Goal: Task Accomplishment & Management: Manage account settings

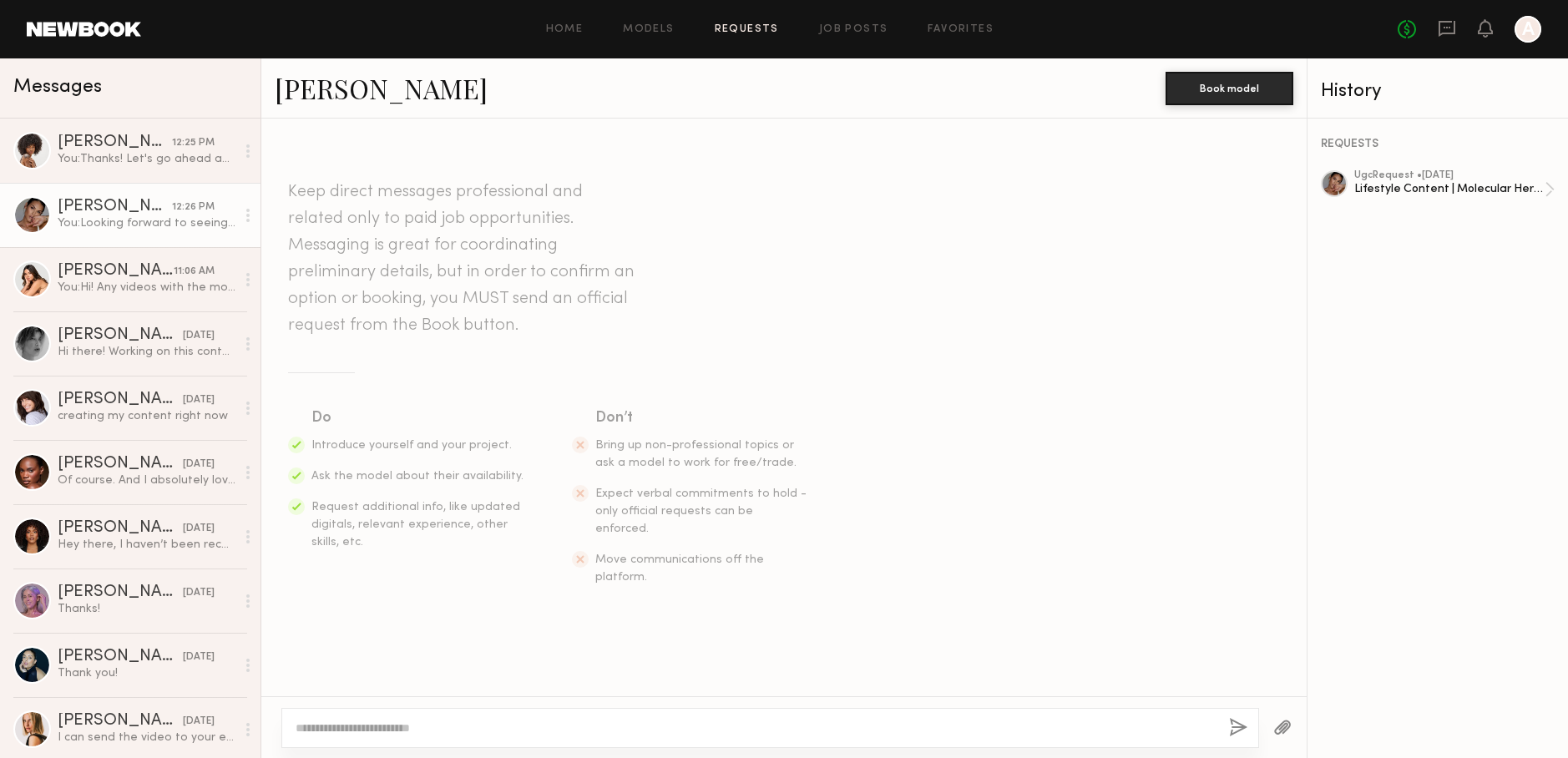
scroll to position [1345, 0]
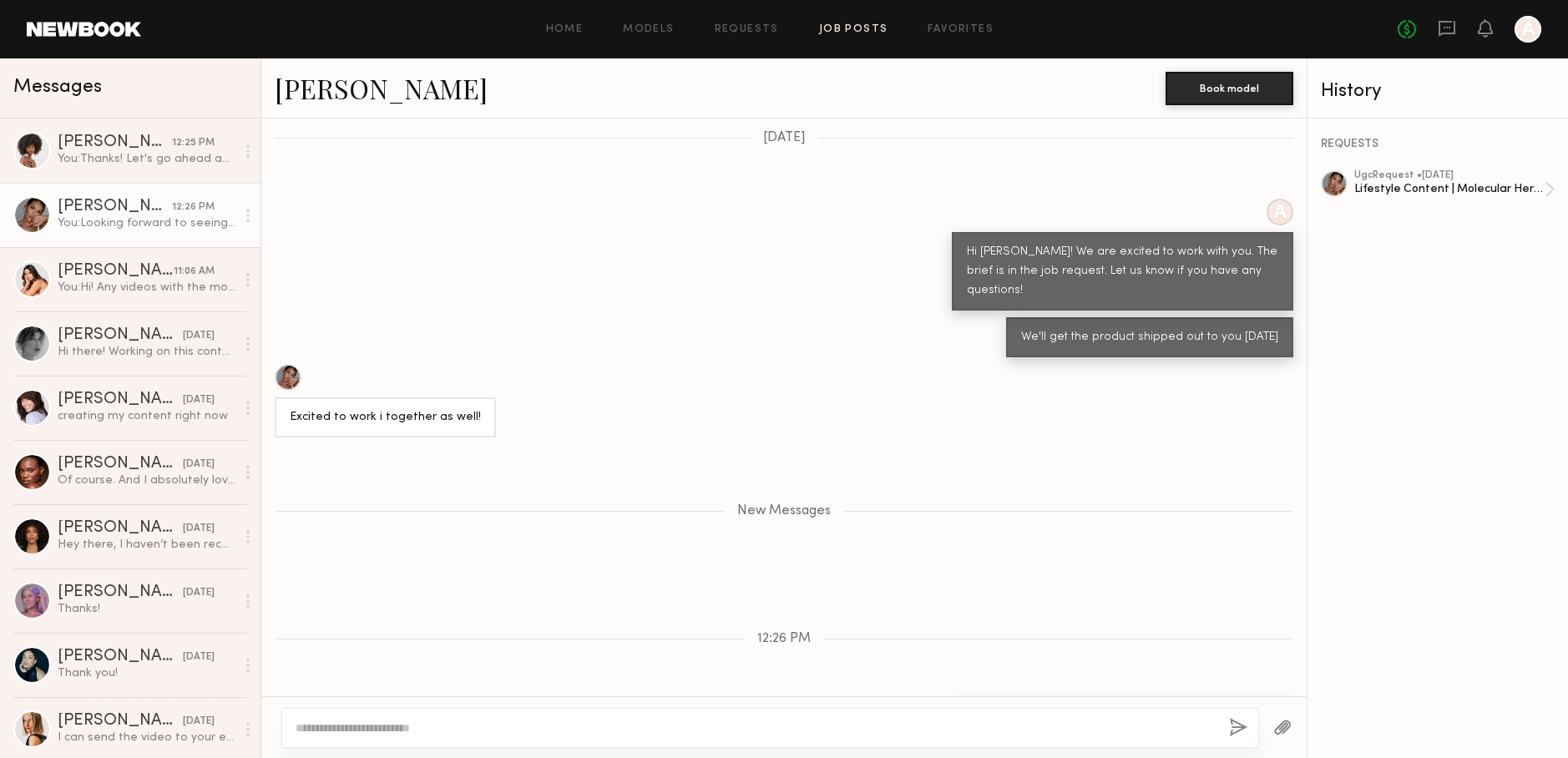
click at [842, 33] on link "Job Posts" at bounding box center [854, 30] width 70 height 11
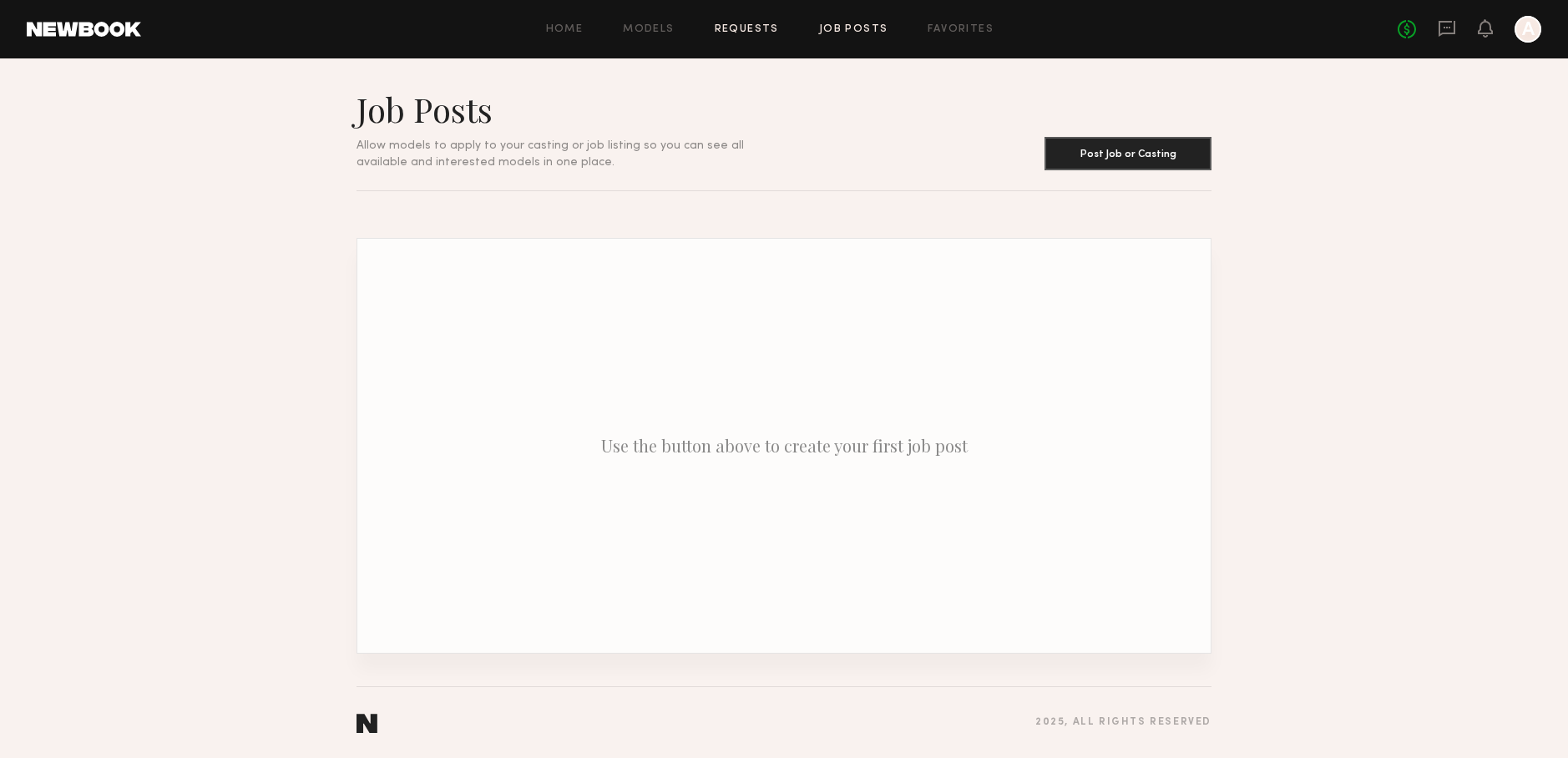
click at [731, 29] on link "Requests" at bounding box center [746, 30] width 64 height 11
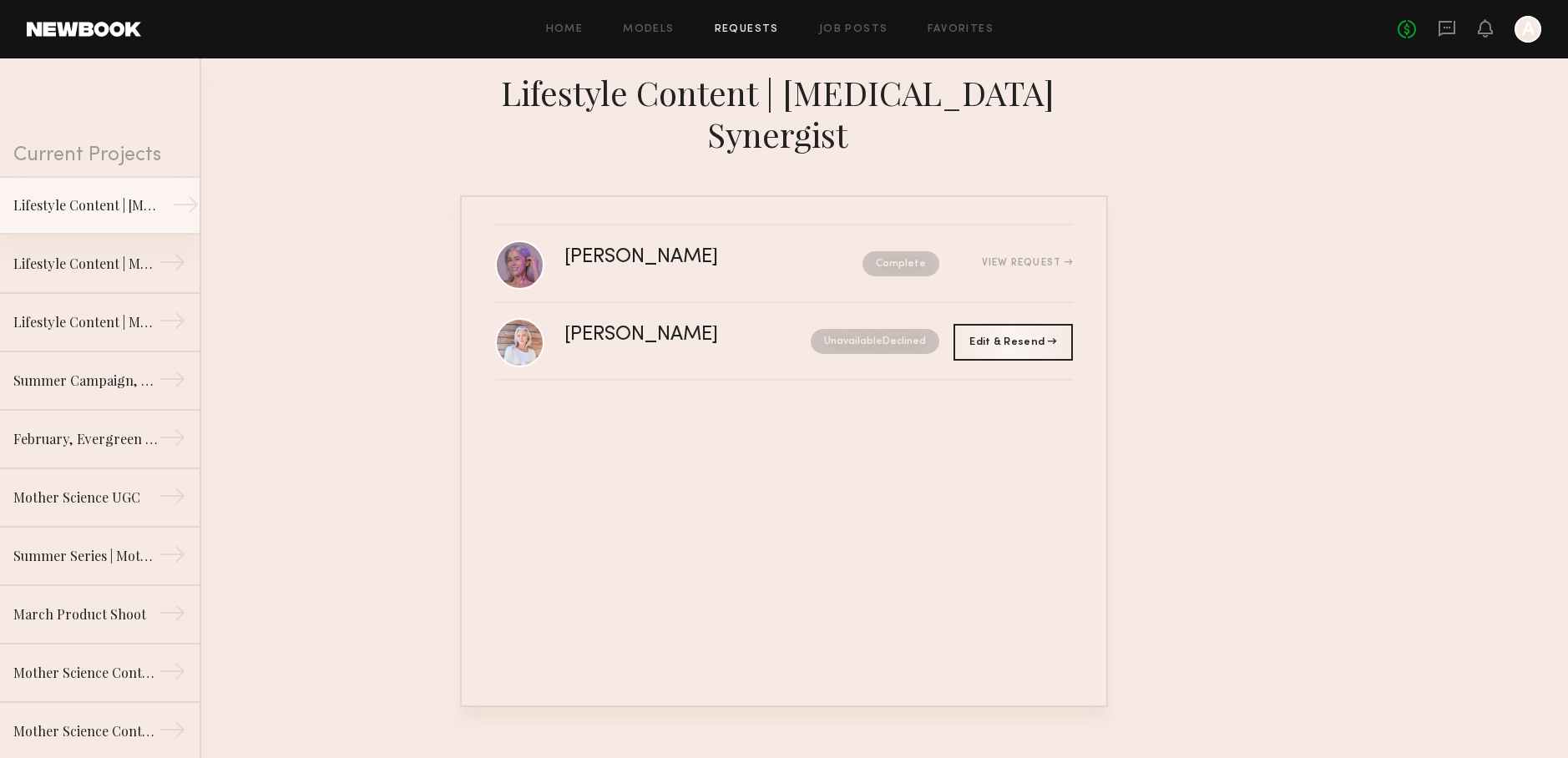
click at [98, 208] on div "Lifestyle Content | [MEDICAL_DATA] Synergist" at bounding box center [86, 205] width 145 height 20
click at [97, 251] on link "Lifestyle Content | Molecular Hero Serum →" at bounding box center [99, 264] width 200 height 59
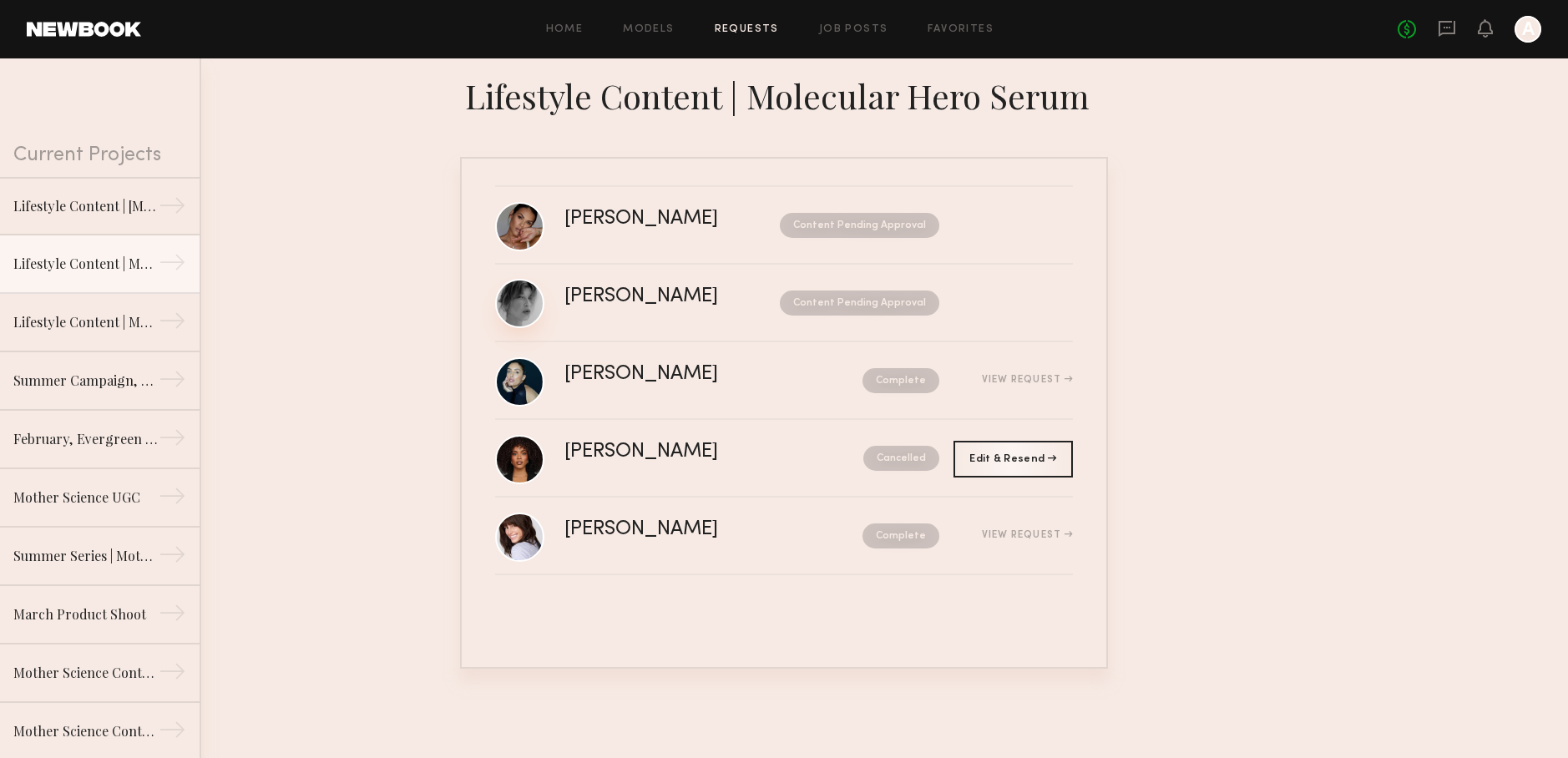
click at [540, 312] on link at bounding box center [519, 304] width 50 height 50
click at [984, 289] on div "[PERSON_NAME] Content Pending Approval" at bounding box center [818, 303] width 509 height 32
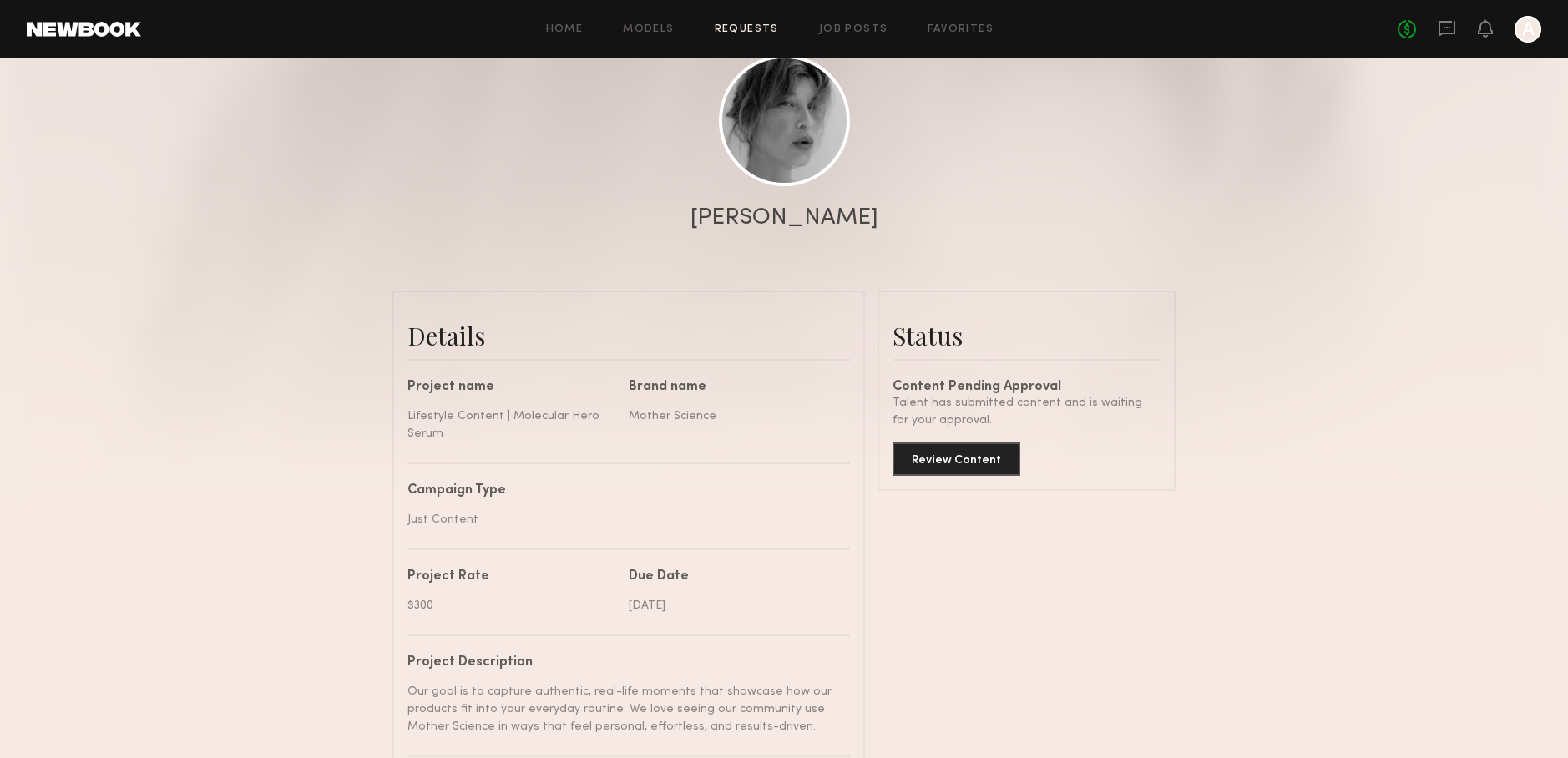
scroll to position [220, 0]
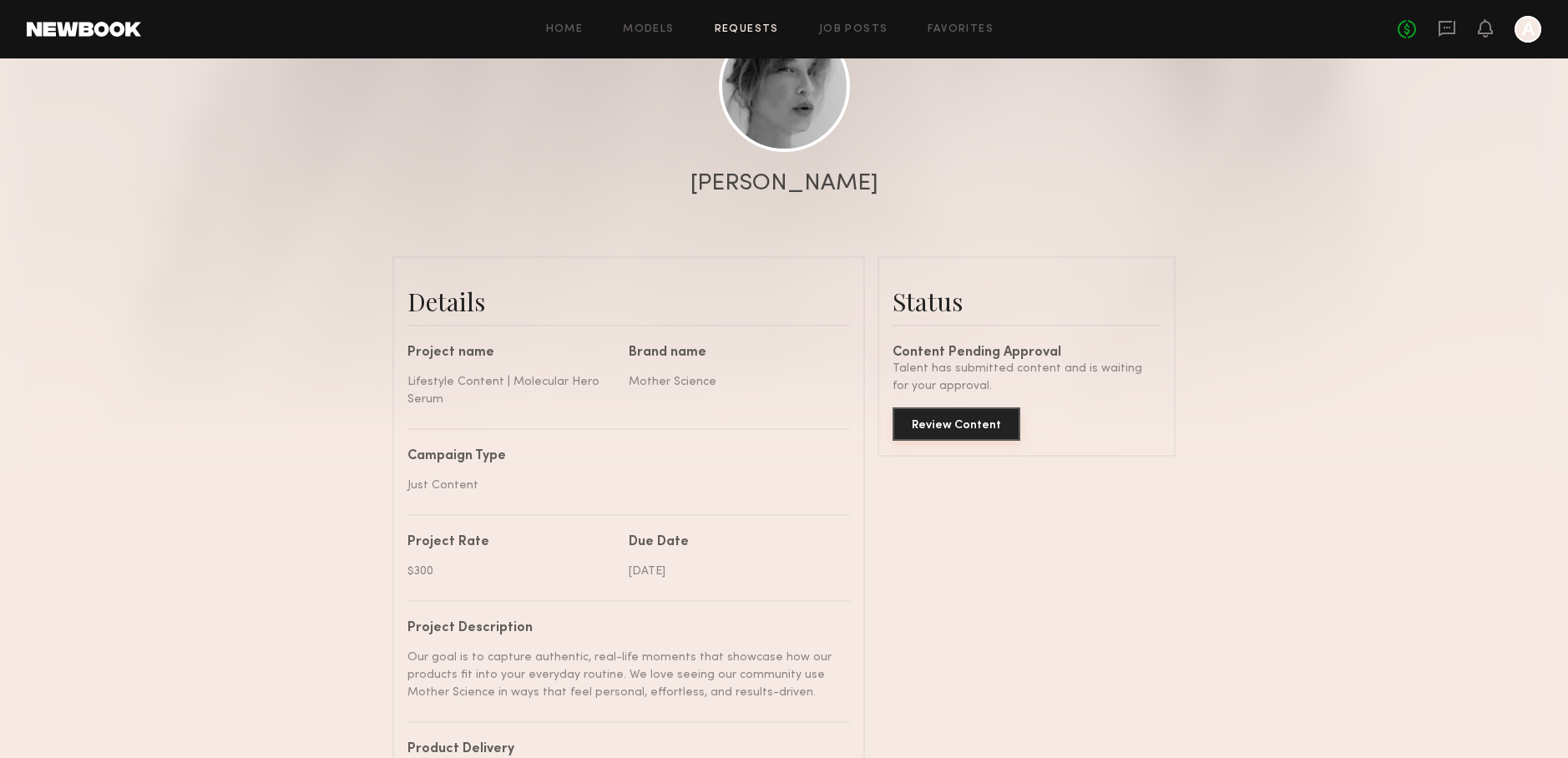
click at [982, 437] on button "Review Content" at bounding box center [956, 424] width 127 height 33
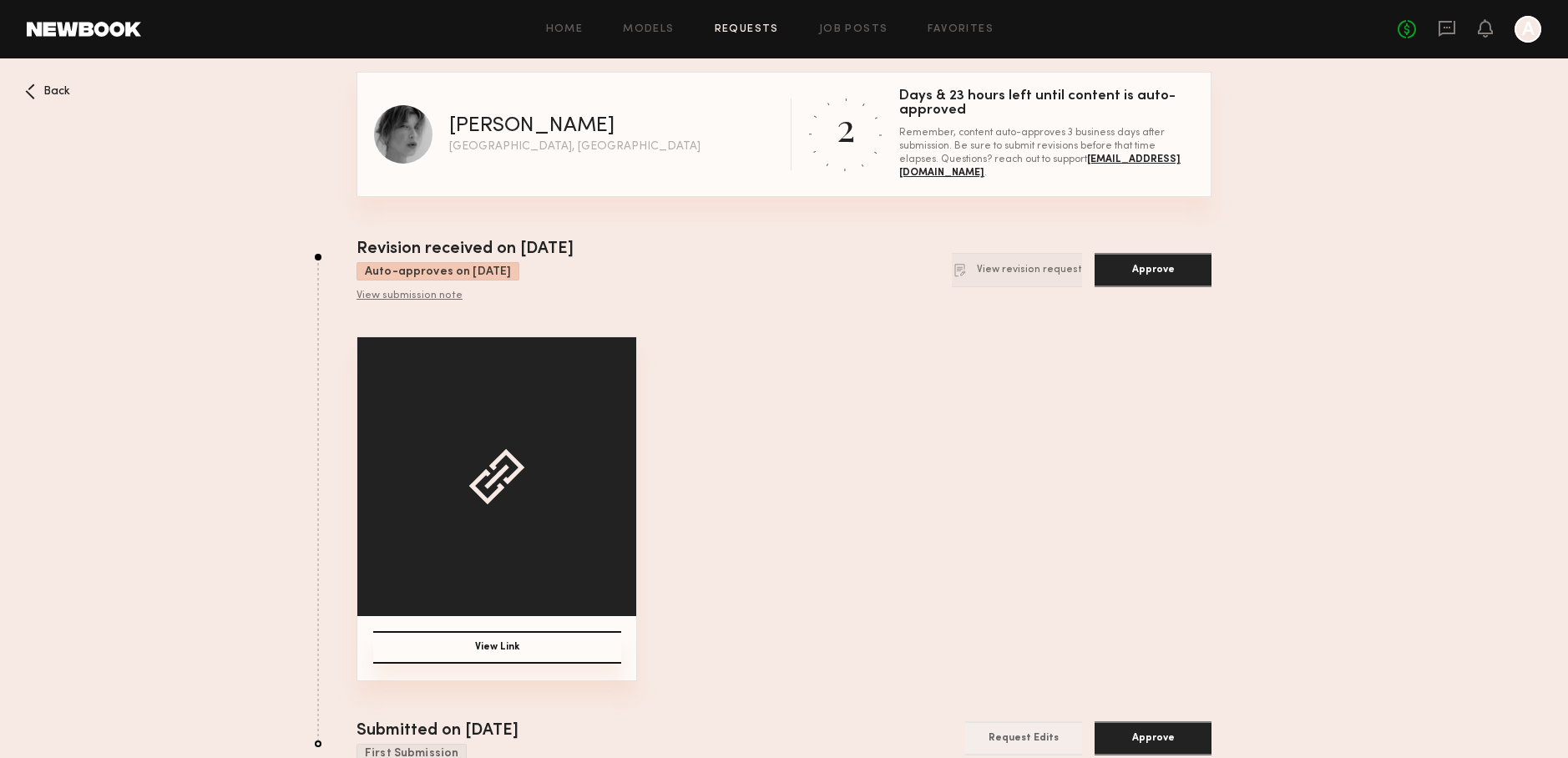
click at [525, 639] on button "View Link" at bounding box center [497, 648] width 247 height 33
click at [58, 94] on span "Back" at bounding box center [57, 91] width 27 height 12
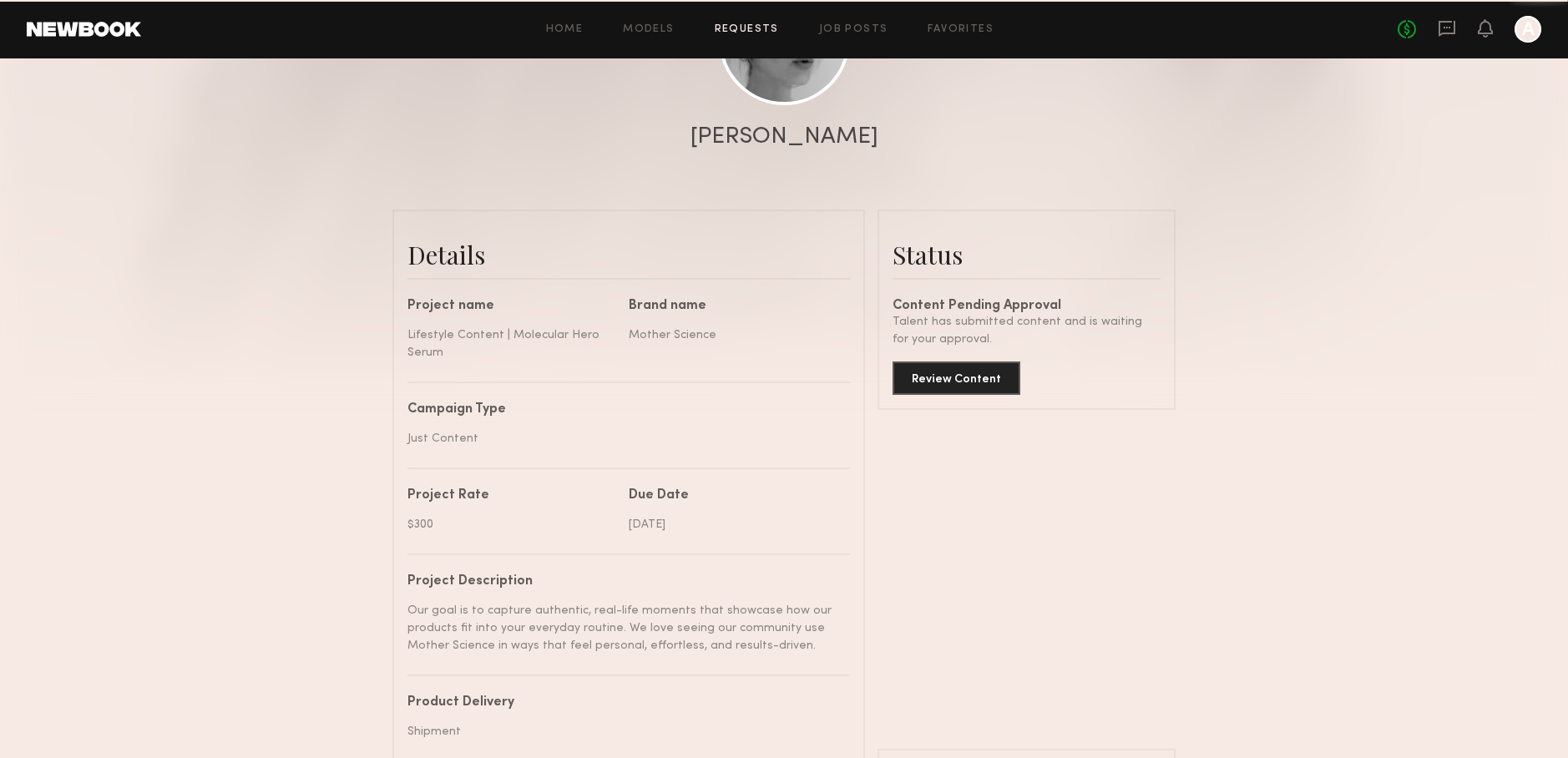
scroll to position [554, 0]
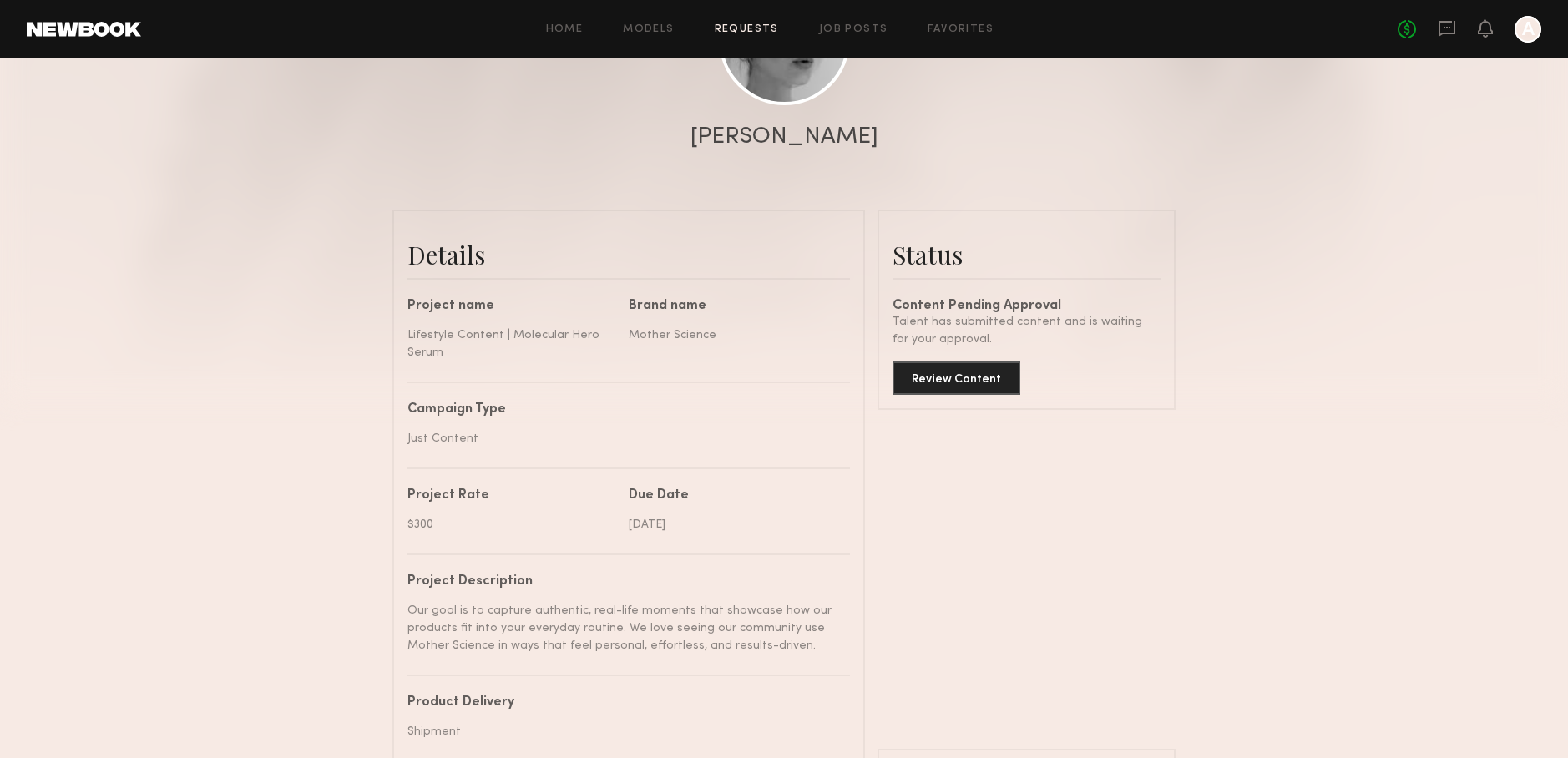
click at [752, 31] on link "Requests" at bounding box center [746, 30] width 64 height 11
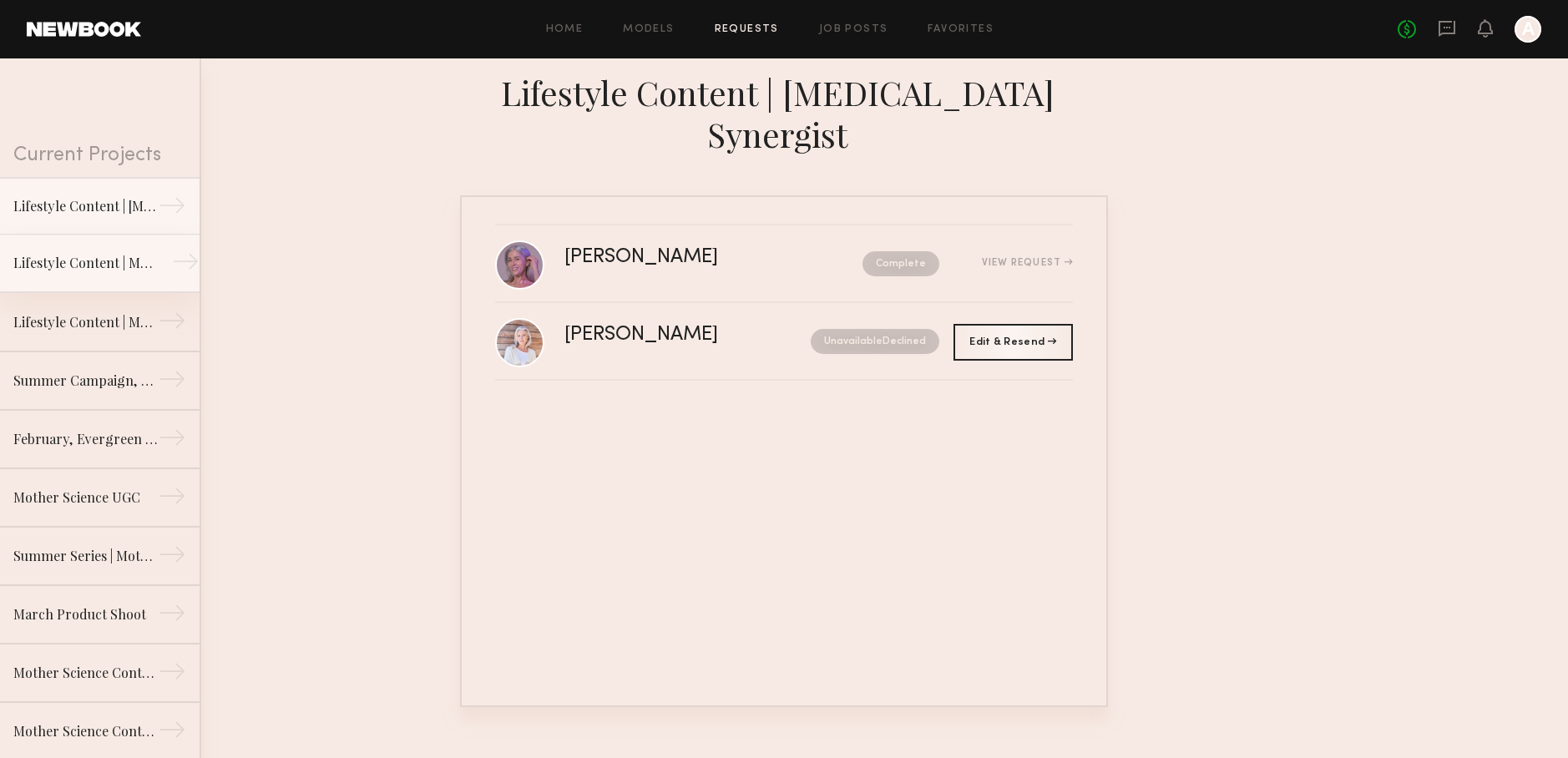
click at [131, 259] on div "Lifestyle Content | Molecular Hero Serum" at bounding box center [86, 263] width 145 height 20
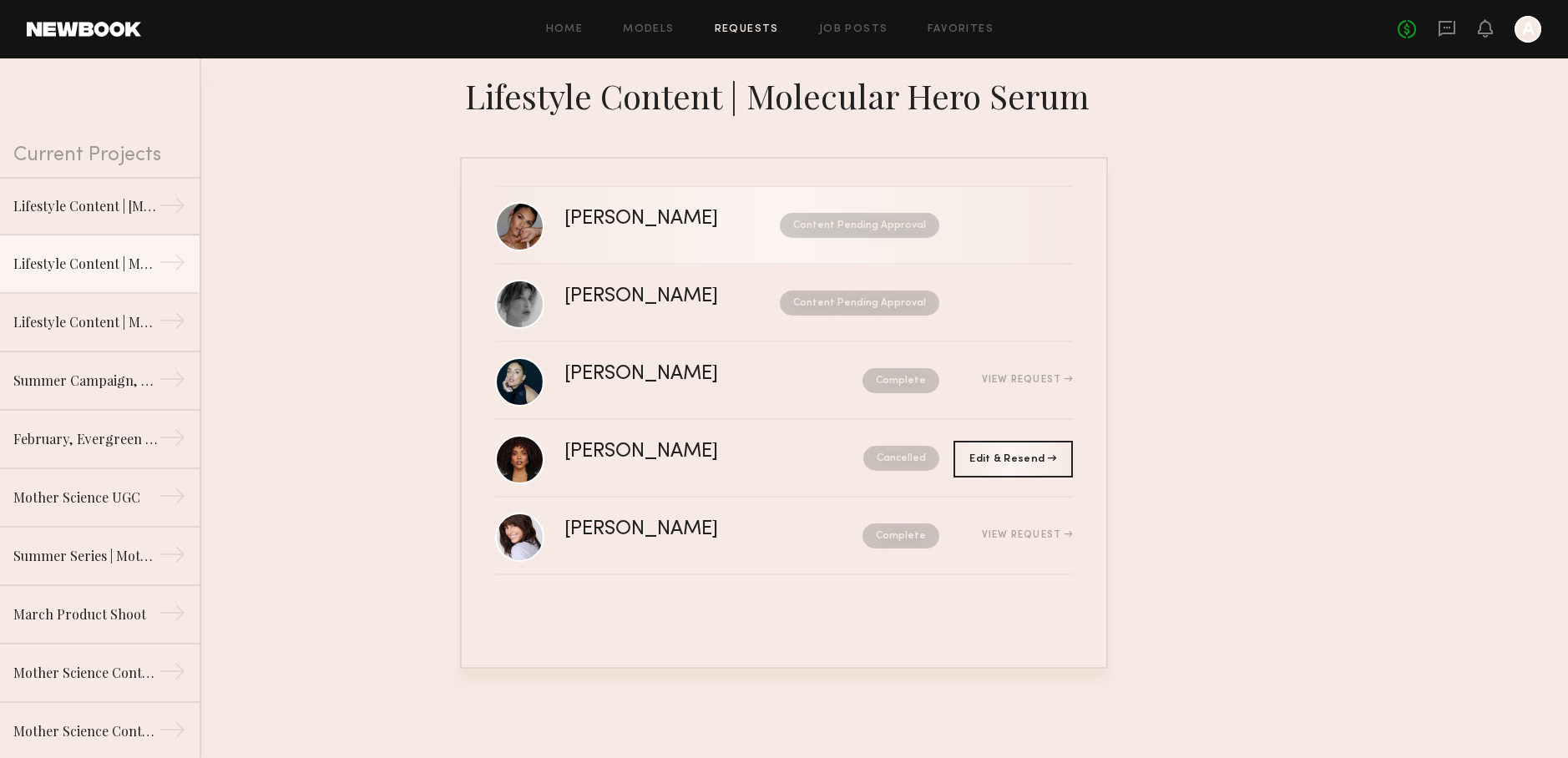
click at [604, 217] on div "[PERSON_NAME]" at bounding box center [657, 219] width 184 height 19
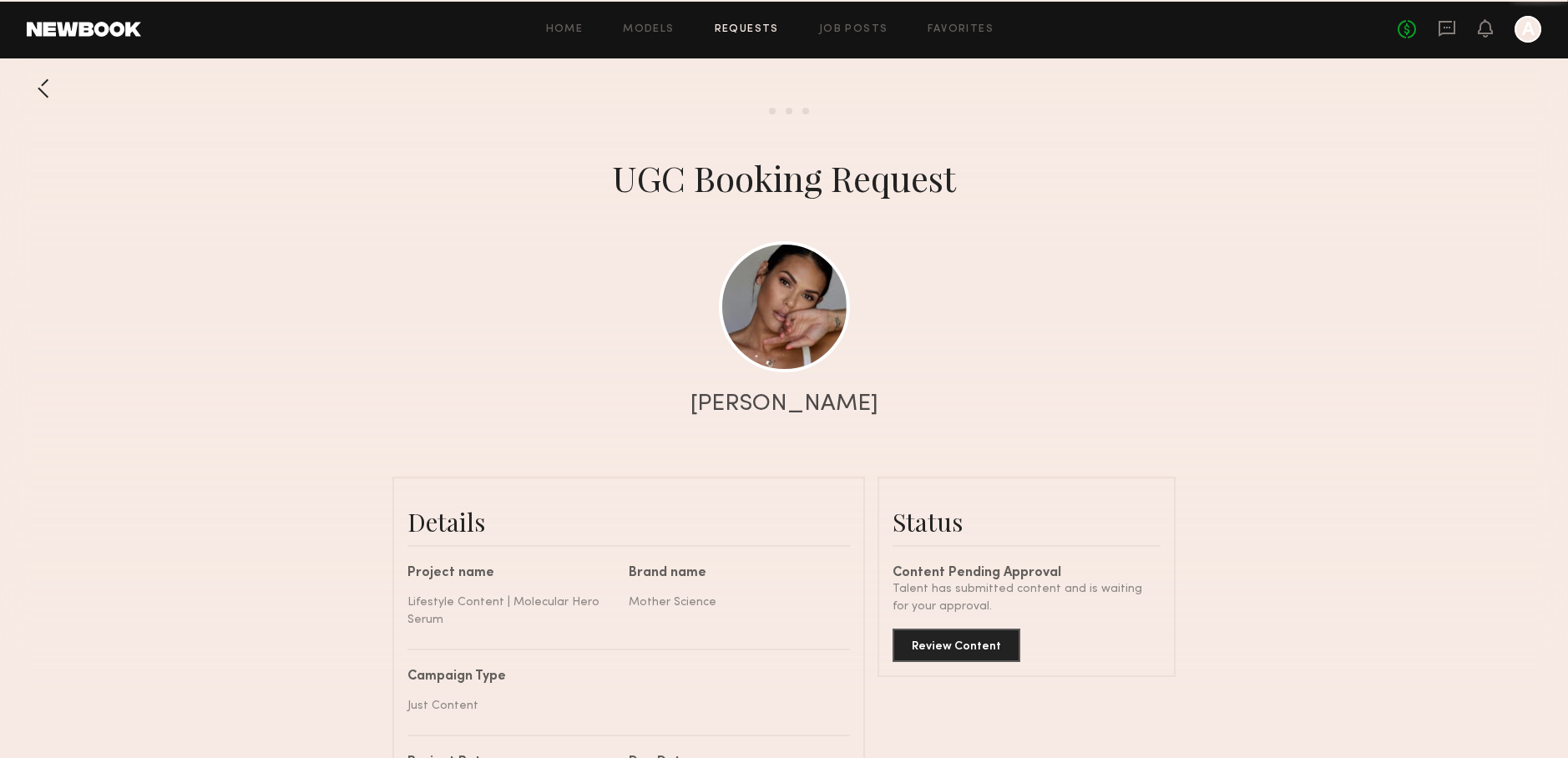
scroll to position [1932, 0]
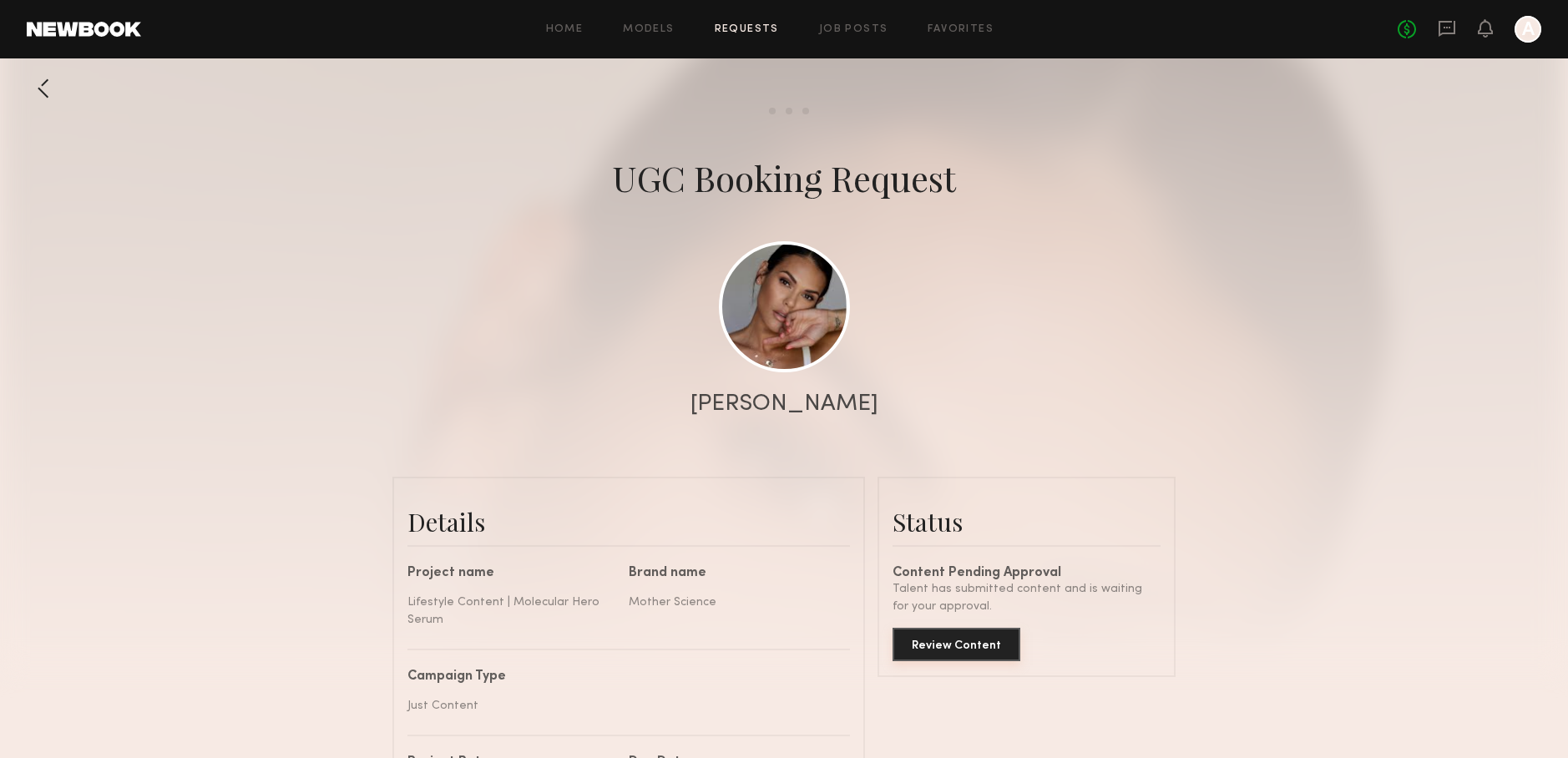
click at [980, 642] on button "Review Content" at bounding box center [956, 644] width 127 height 33
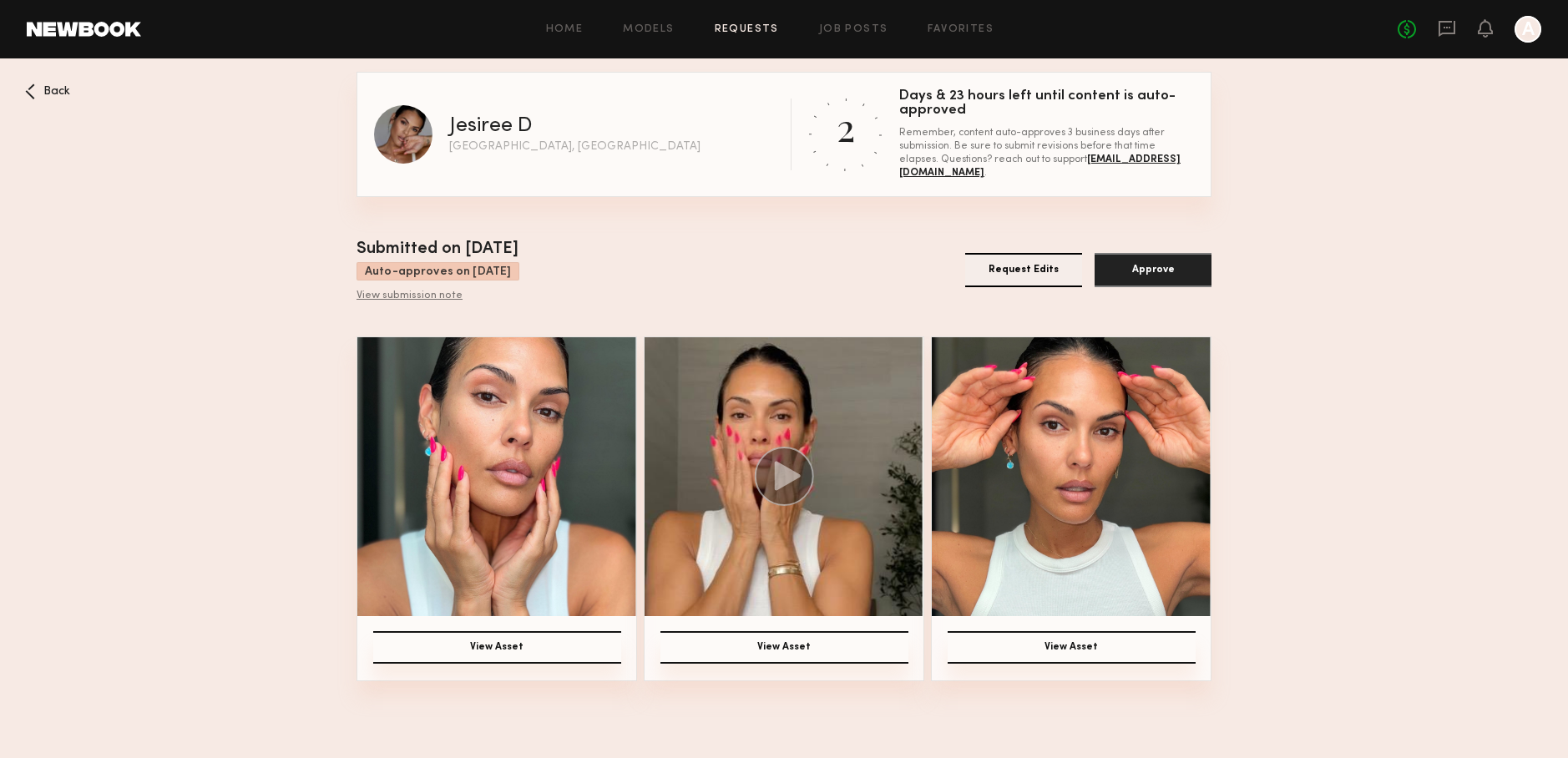
click at [817, 484] on img at bounding box center [784, 476] width 279 height 279
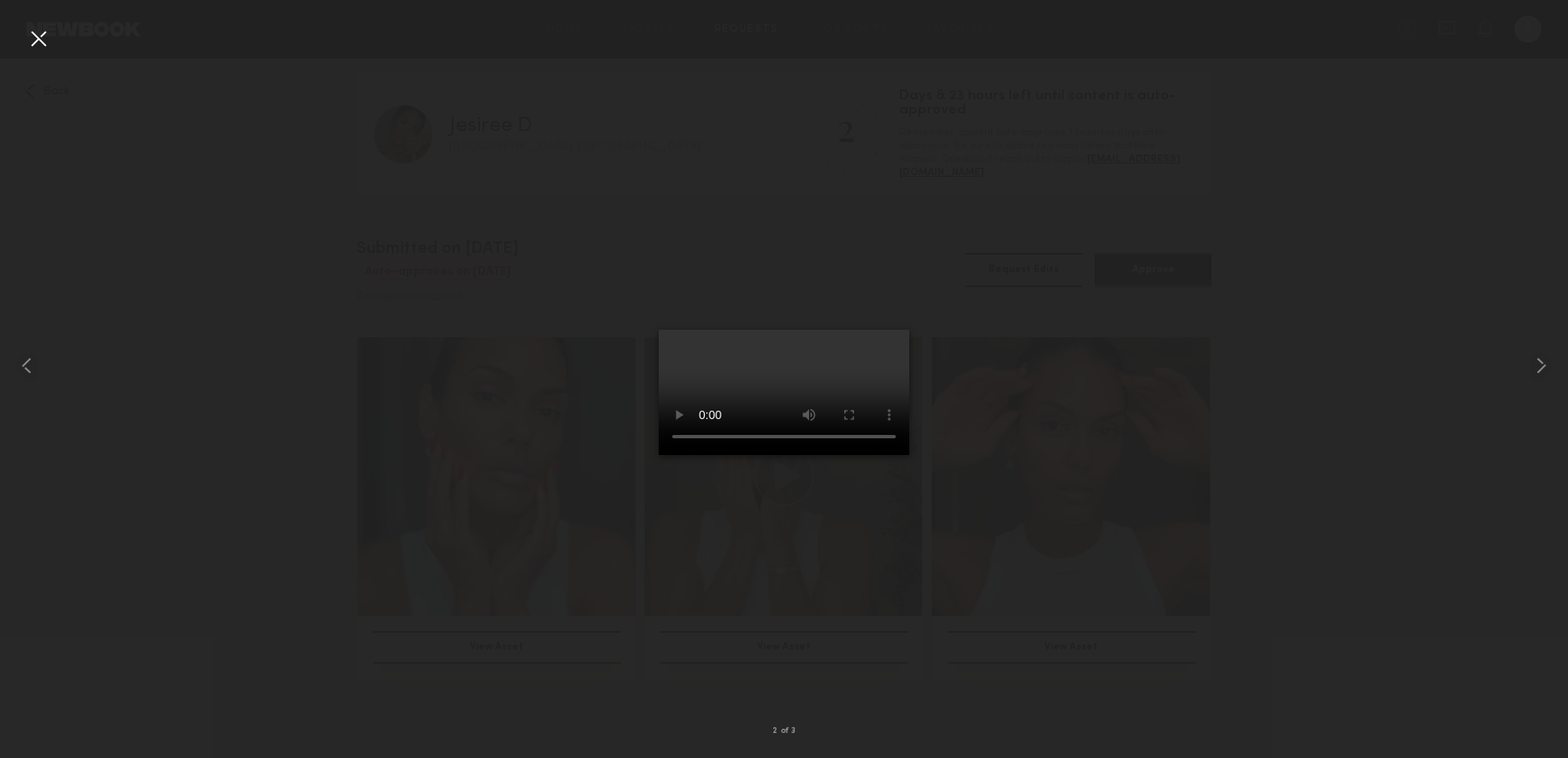
click at [1201, 547] on div at bounding box center [784, 366] width 1568 height 678
click at [1540, 367] on common-icon at bounding box center [1541, 366] width 27 height 27
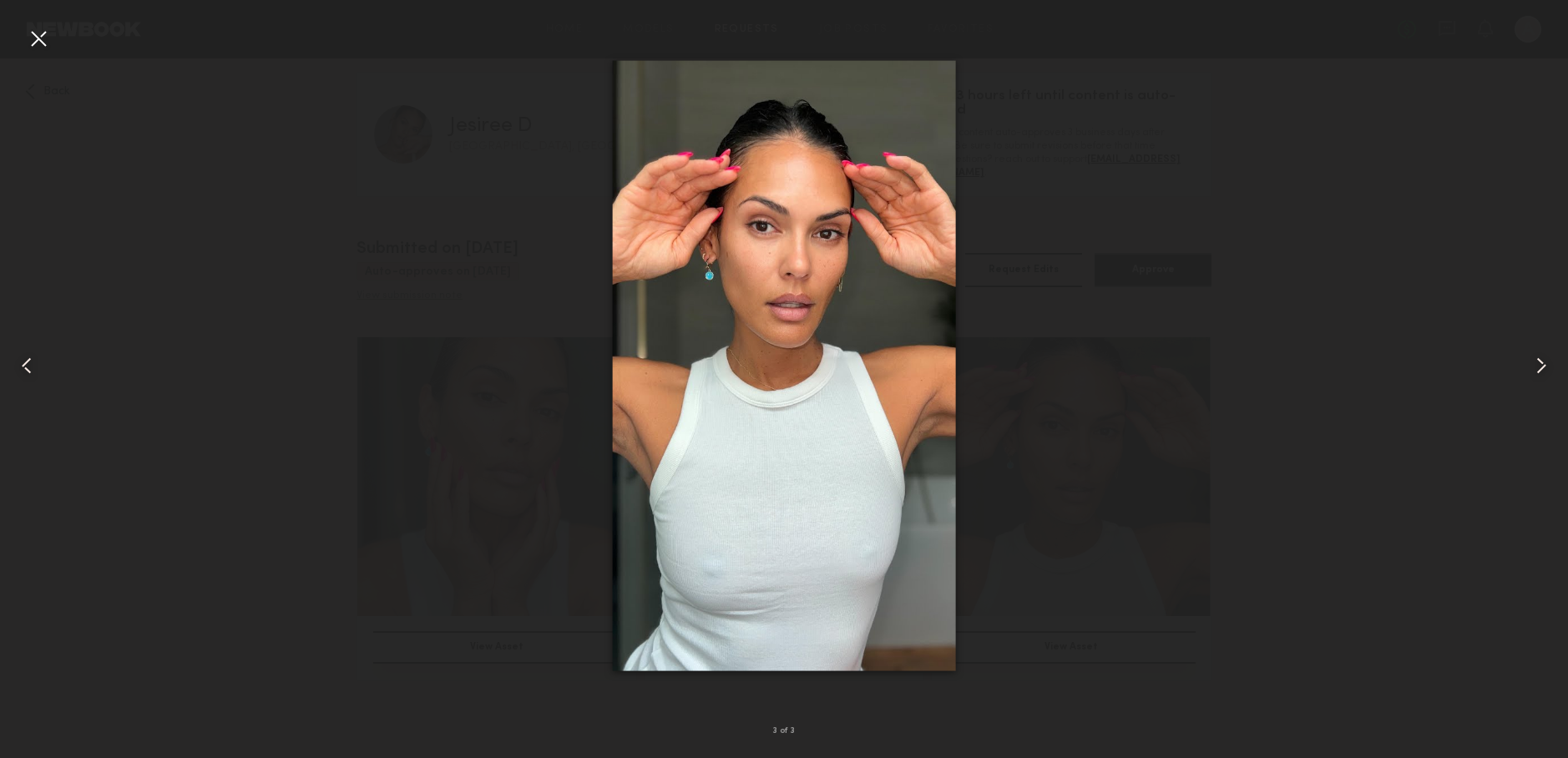
click at [1189, 348] on div at bounding box center [784, 366] width 1568 height 678
click at [1536, 366] on common-icon at bounding box center [1541, 366] width 27 height 27
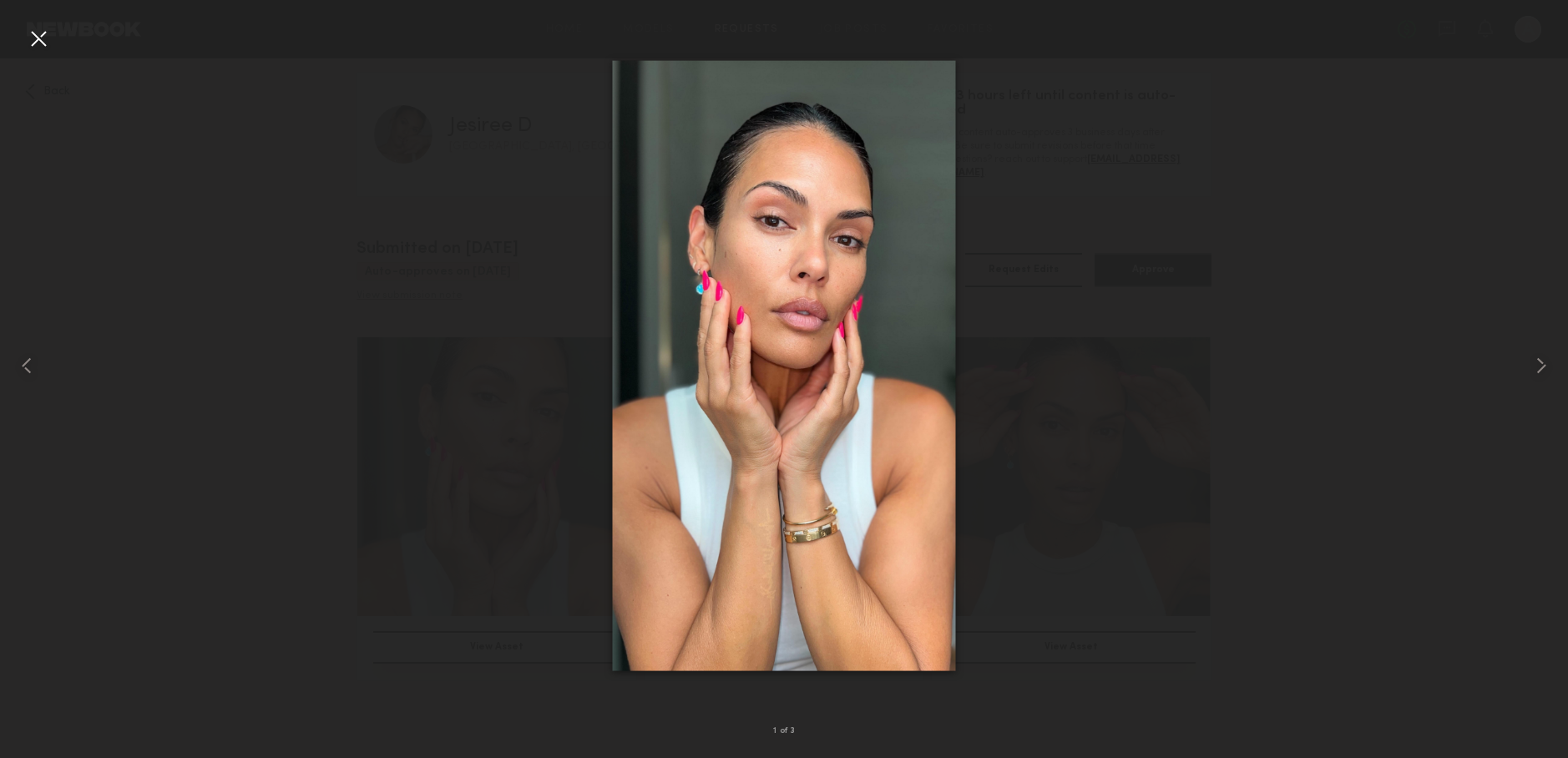
click at [1410, 358] on div at bounding box center [784, 366] width 1568 height 678
click at [1406, 359] on div at bounding box center [784, 366] width 1568 height 678
click at [1546, 360] on common-icon at bounding box center [1541, 366] width 27 height 27
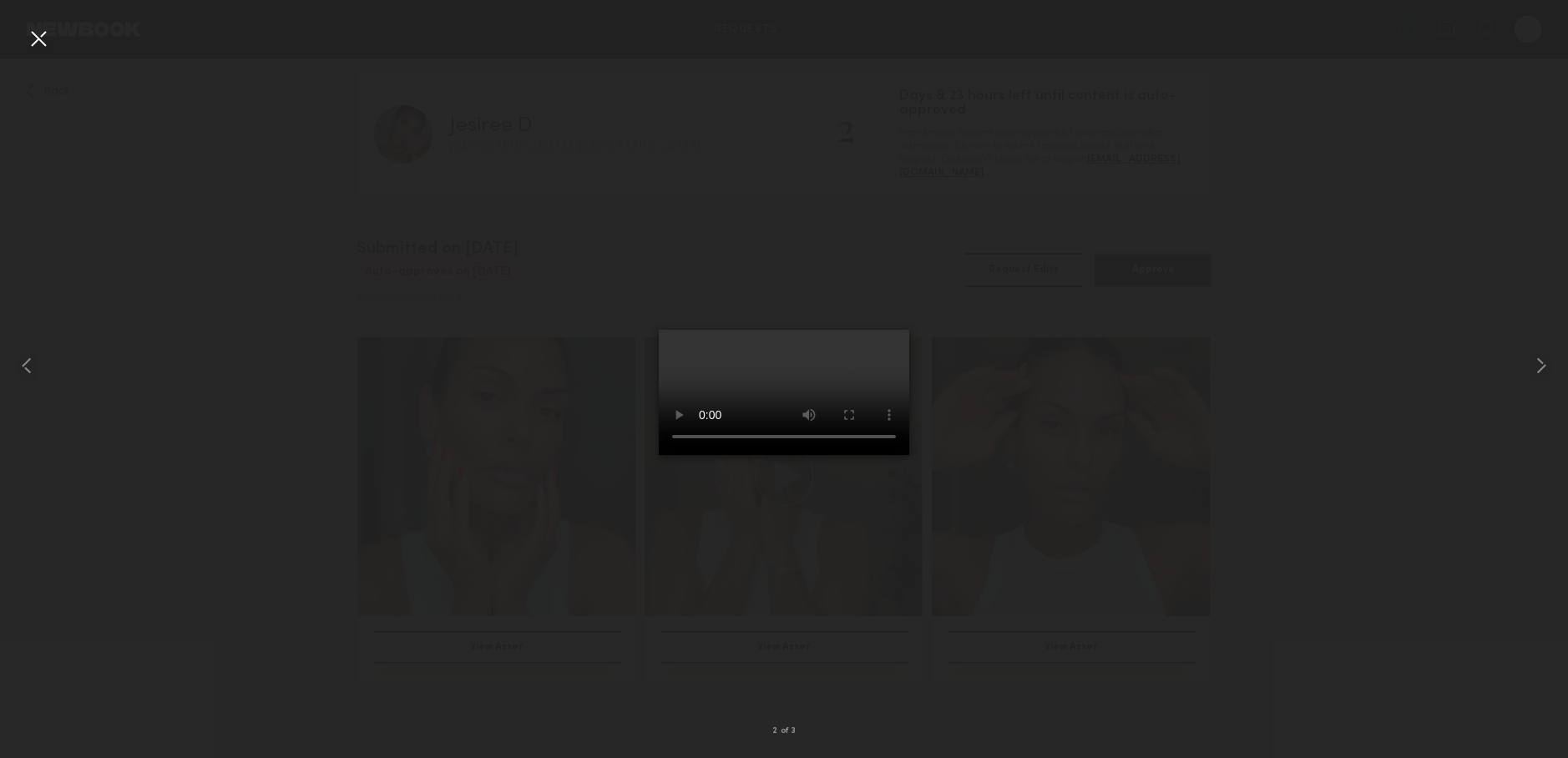
click at [879, 455] on video at bounding box center [783, 392] width 250 height 126
click at [883, 455] on video at bounding box center [783, 392] width 250 height 126
click at [1148, 270] on div at bounding box center [784, 366] width 1568 height 678
click at [1066, 141] on div at bounding box center [784, 366] width 1568 height 678
click at [849, 330] on video at bounding box center [783, 392] width 250 height 126
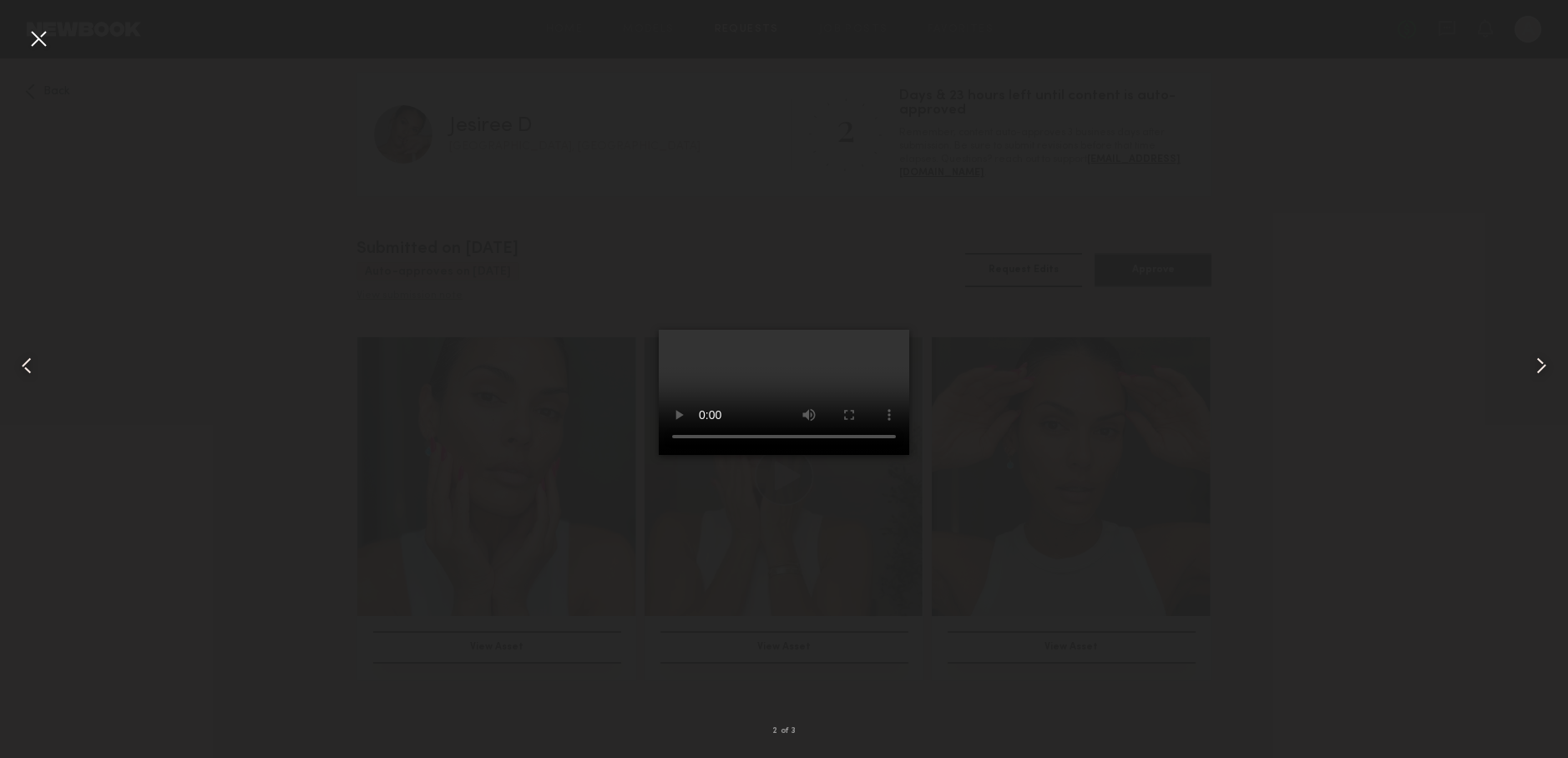
click at [872, 330] on video at bounding box center [783, 392] width 250 height 126
